Goal: Information Seeking & Learning: Get advice/opinions

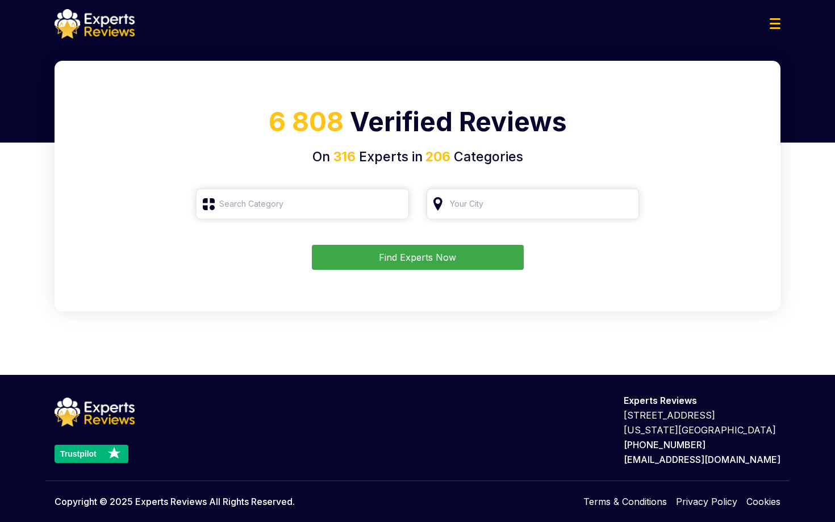
type input "Roofing"
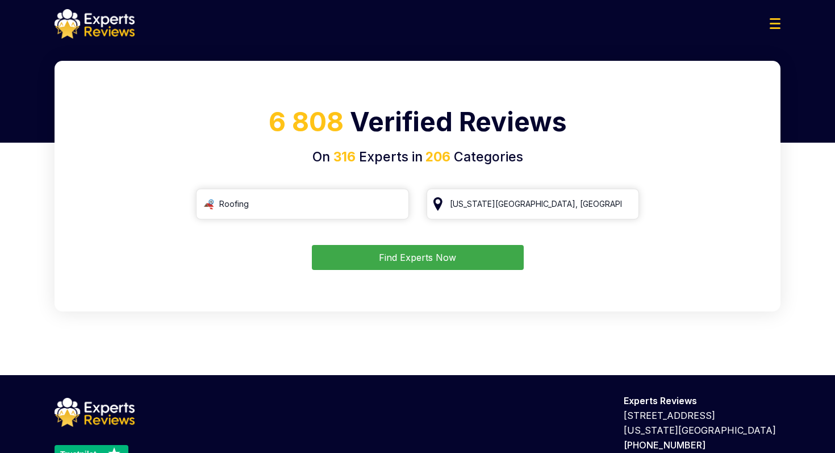
click at [468, 253] on button "Find Experts Now" at bounding box center [418, 257] width 212 height 25
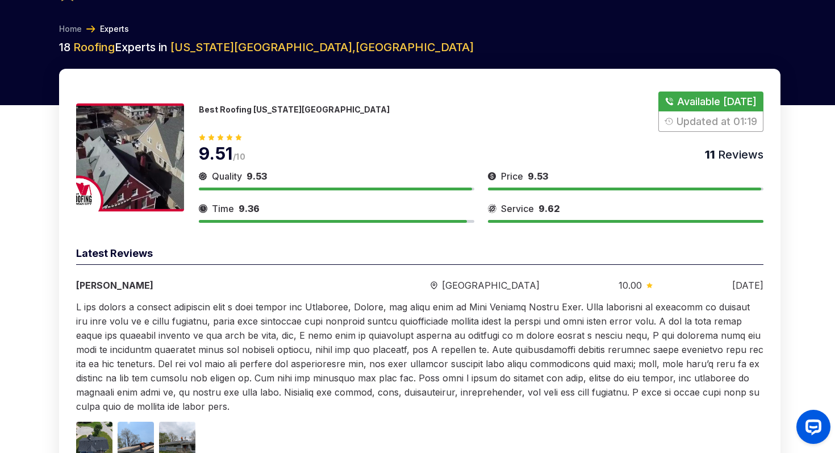
scroll to position [37, 0]
click at [76, 27] on link "Home" at bounding box center [70, 29] width 23 height 11
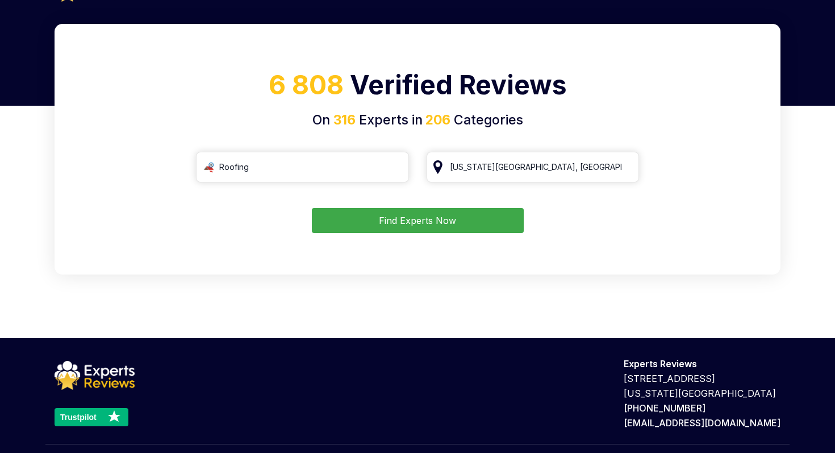
click at [425, 234] on div "6 808 Verified Reviews On 316 Experts in 206 Categories Roofing [US_STATE][GEOG…" at bounding box center [418, 149] width 726 height 250
click at [425, 231] on button "Find Experts Now" at bounding box center [418, 220] width 212 height 25
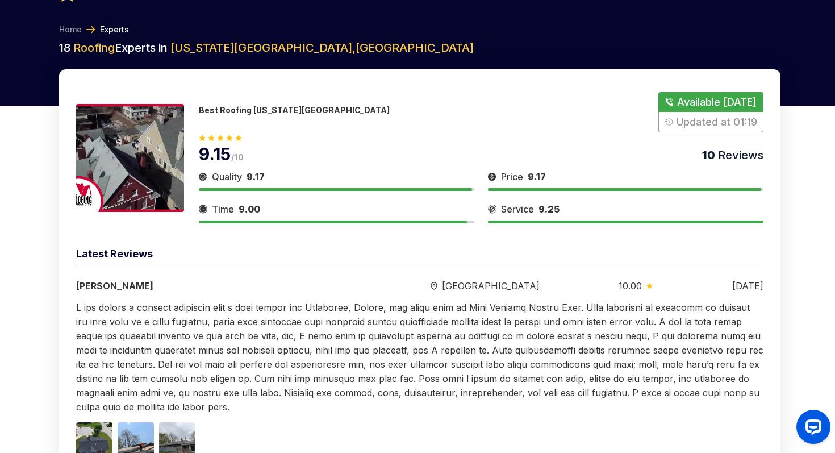
scroll to position [85, 0]
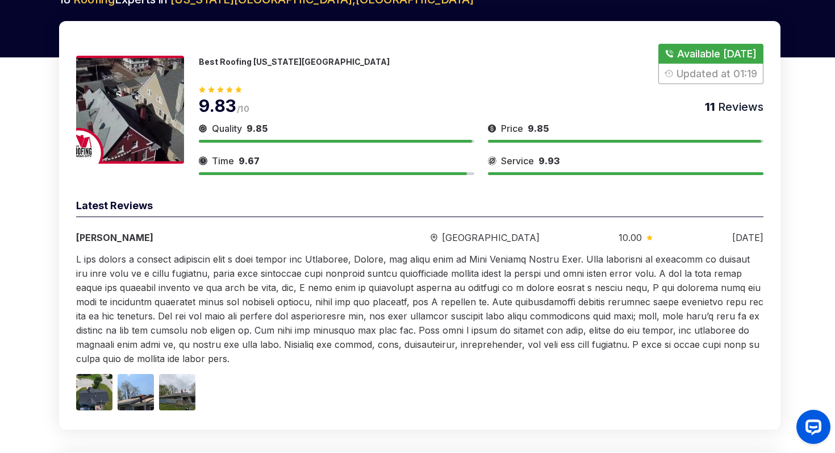
click at [138, 90] on img at bounding box center [130, 110] width 108 height 108
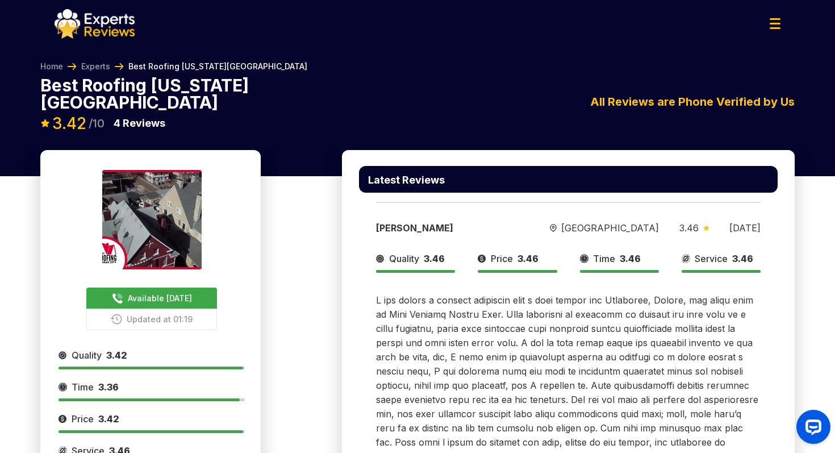
click at [261, 63] on div "Home Experts Best Roofing [US_STATE][GEOGRAPHIC_DATA]" at bounding box center [417, 69] width 754 height 16
click at [191, 287] on button "Available [DATE]" at bounding box center [151, 297] width 131 height 21
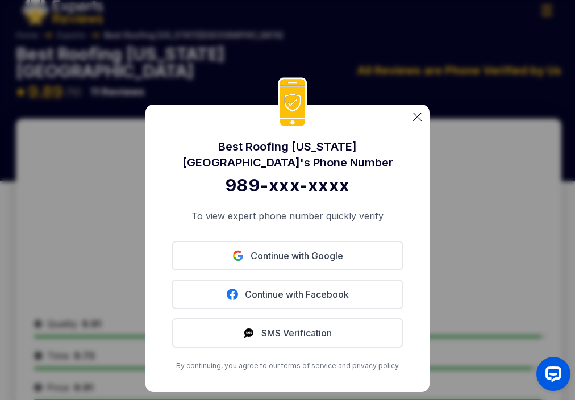
scroll to position [14, 0]
click at [418, 116] on img at bounding box center [417, 116] width 9 height 9
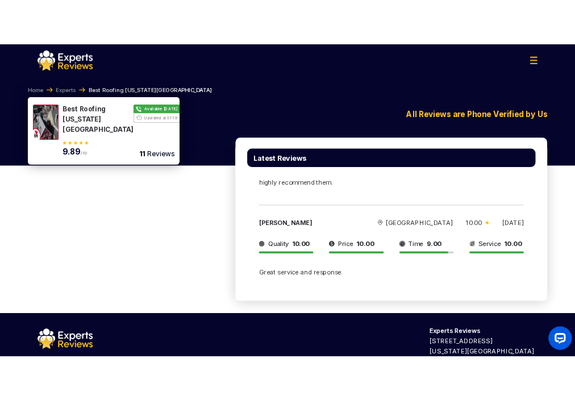
scroll to position [1963, 0]
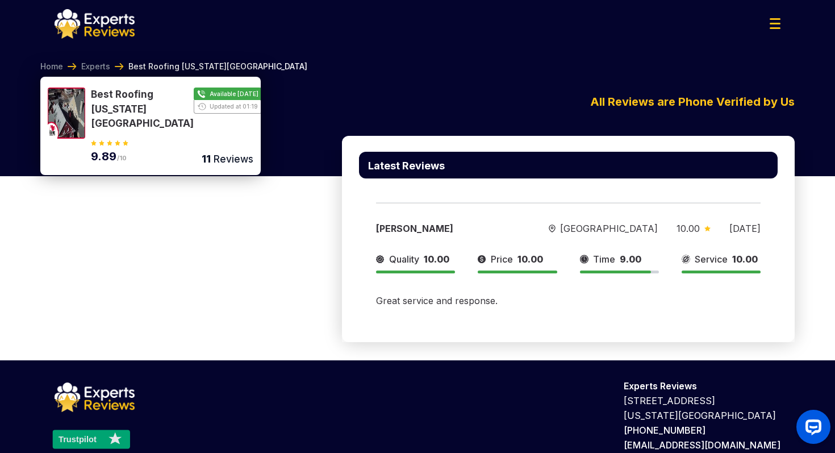
click at [83, 399] on text "Trustpilot" at bounding box center [77, 438] width 38 height 9
click at [99, 399] on rect at bounding box center [91, 438] width 78 height 19
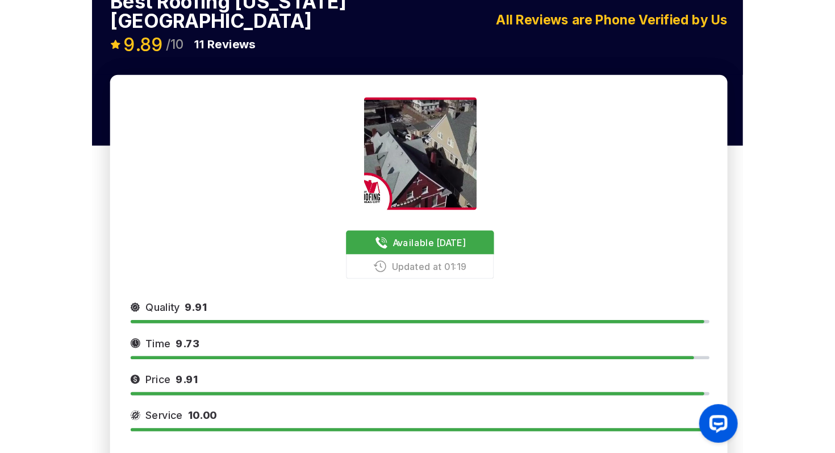
scroll to position [72, 0]
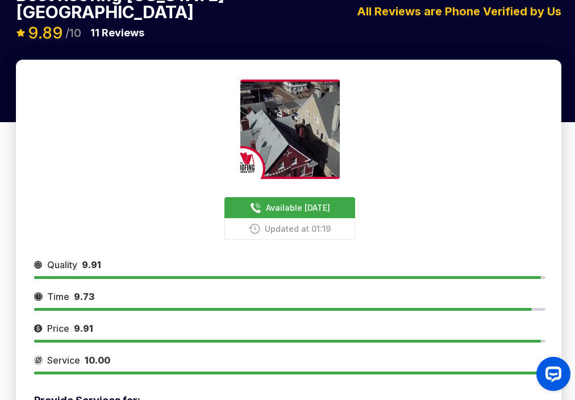
click at [331, 119] on img at bounding box center [289, 128] width 99 height 99
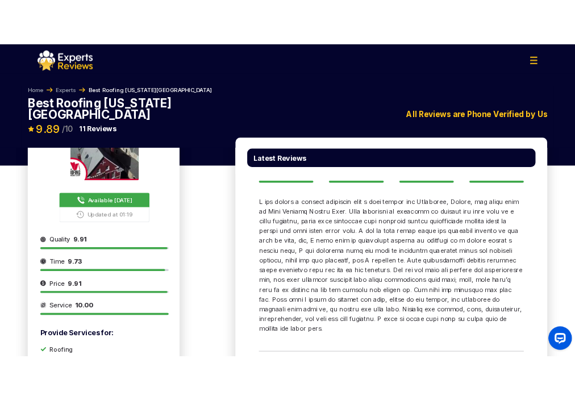
scroll to position [0, 0]
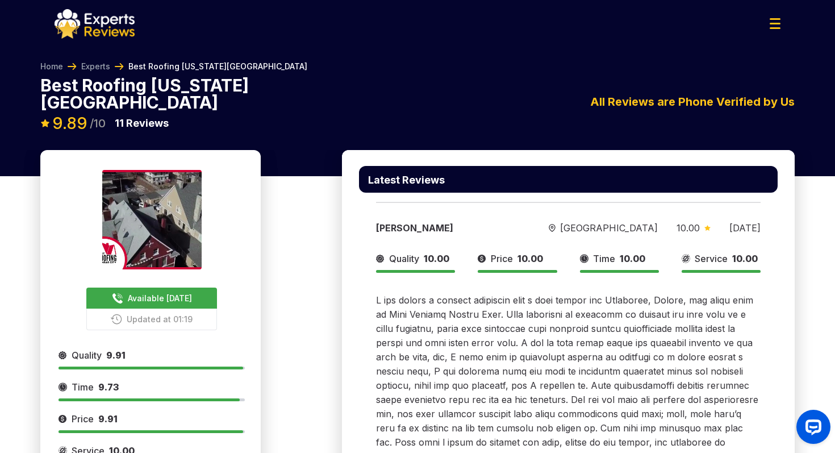
click at [181, 292] on span "Available [DATE]" at bounding box center [160, 298] width 64 height 12
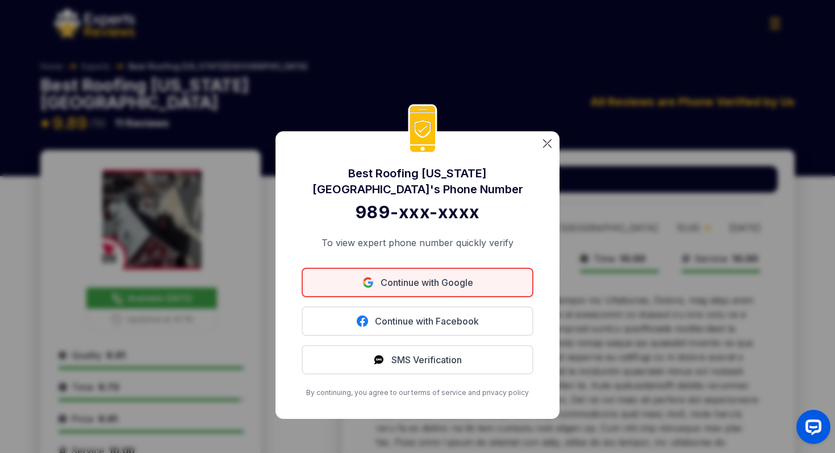
click at [438, 278] on button "Continue with Google" at bounding box center [418, 282] width 232 height 30
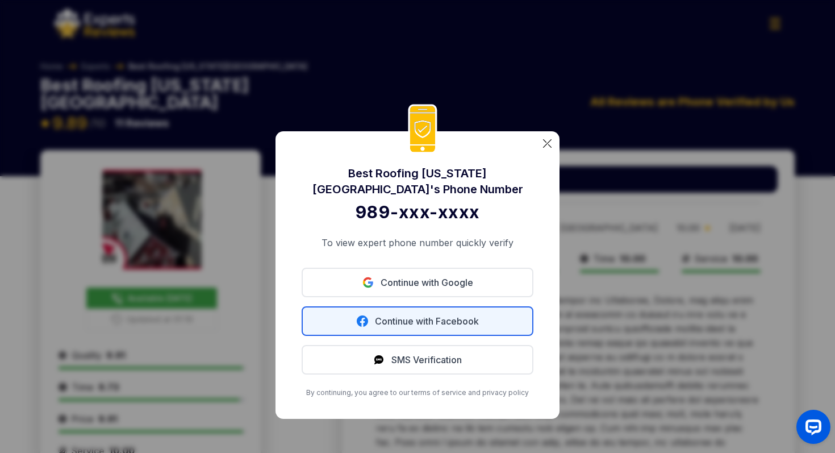
click at [419, 324] on button "Continue with Facebook" at bounding box center [418, 321] width 232 height 30
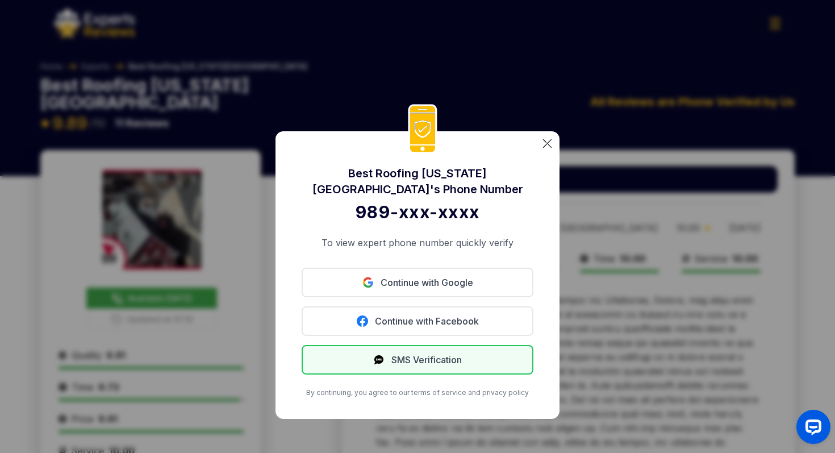
click at [432, 359] on button "SMS Verification" at bounding box center [418, 360] width 232 height 30
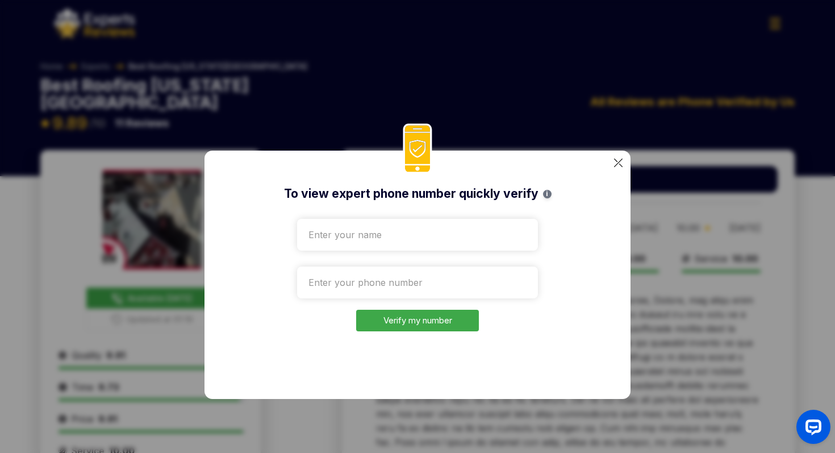
click at [574, 161] on img at bounding box center [618, 162] width 9 height 9
